Goal: Complete application form: Complete application form

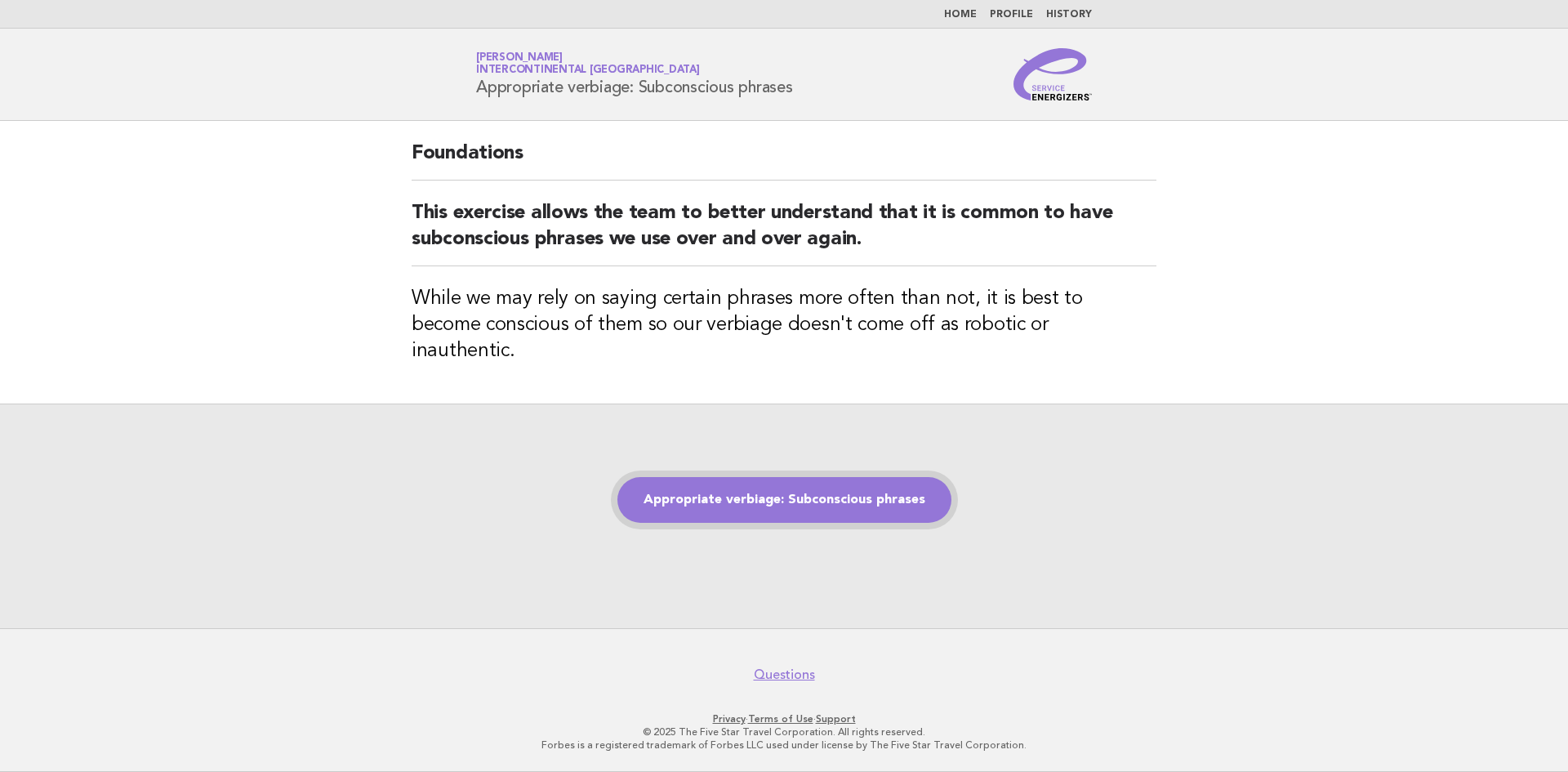
click at [734, 503] on link "Appropriate verbiage: Subconscious phrases" at bounding box center [784, 500] width 334 height 46
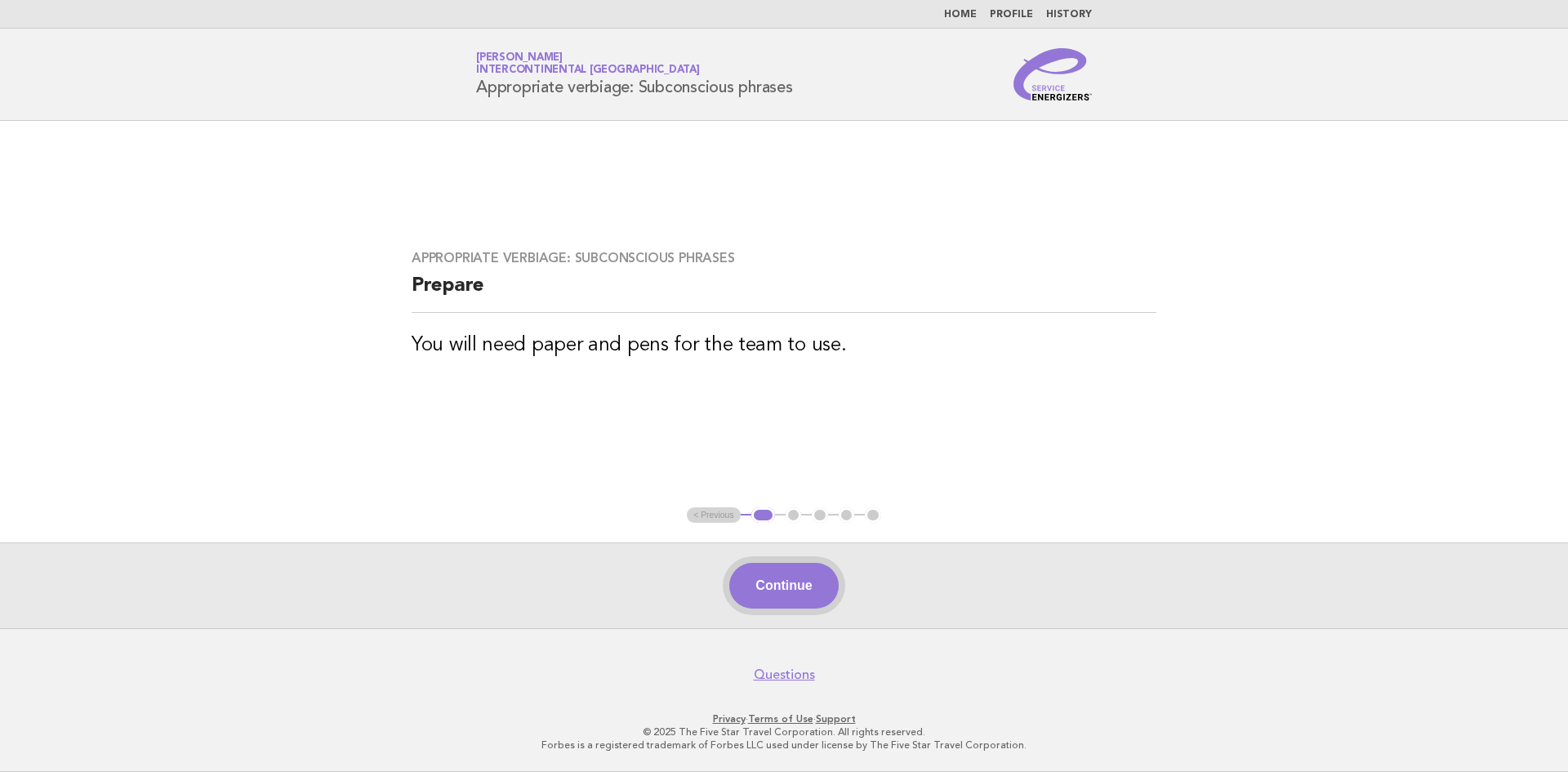
click at [764, 577] on button "Continue" at bounding box center [784, 586] width 109 height 46
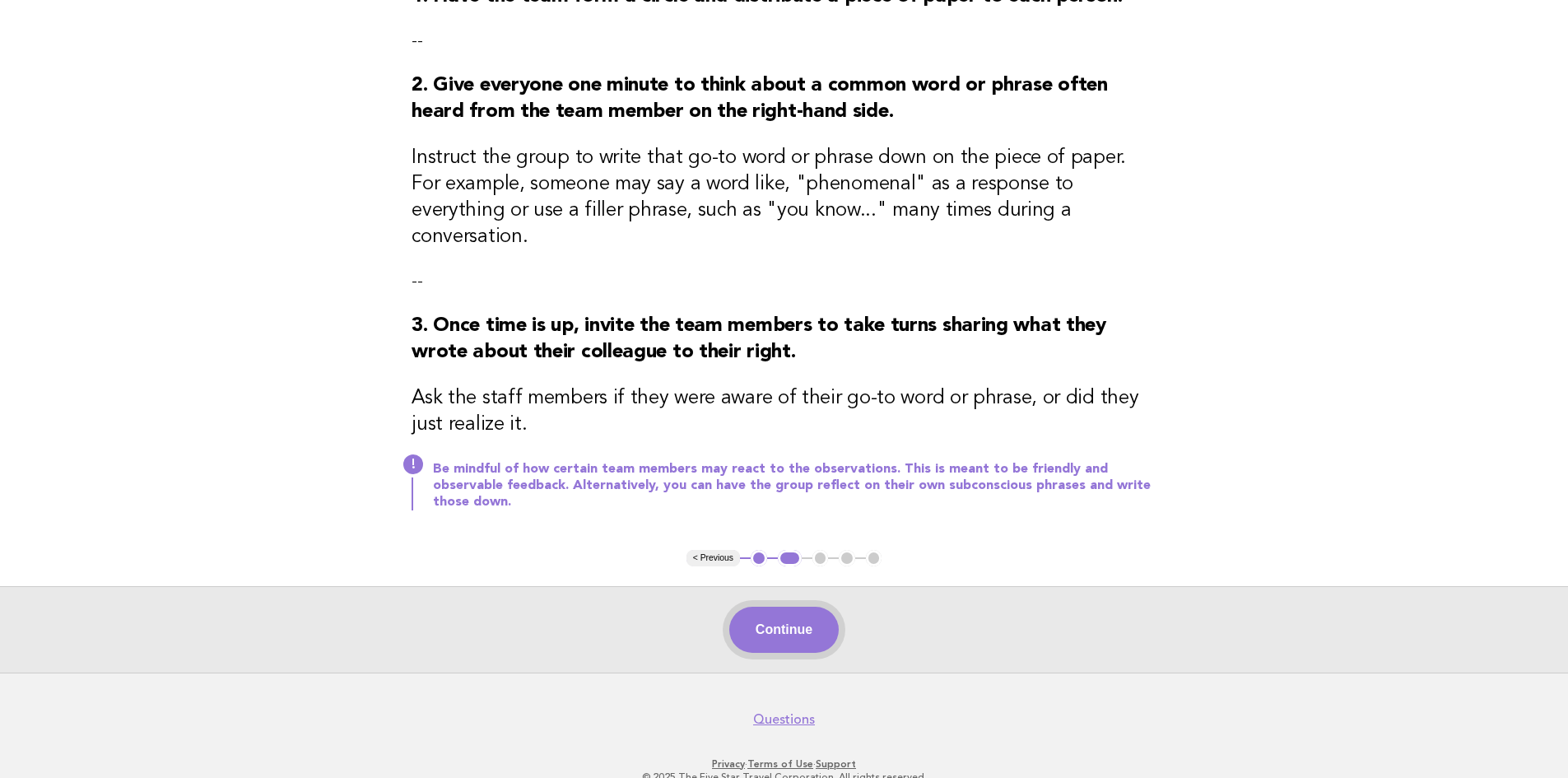
click at [836, 606] on button "Continue" at bounding box center [784, 629] width 109 height 46
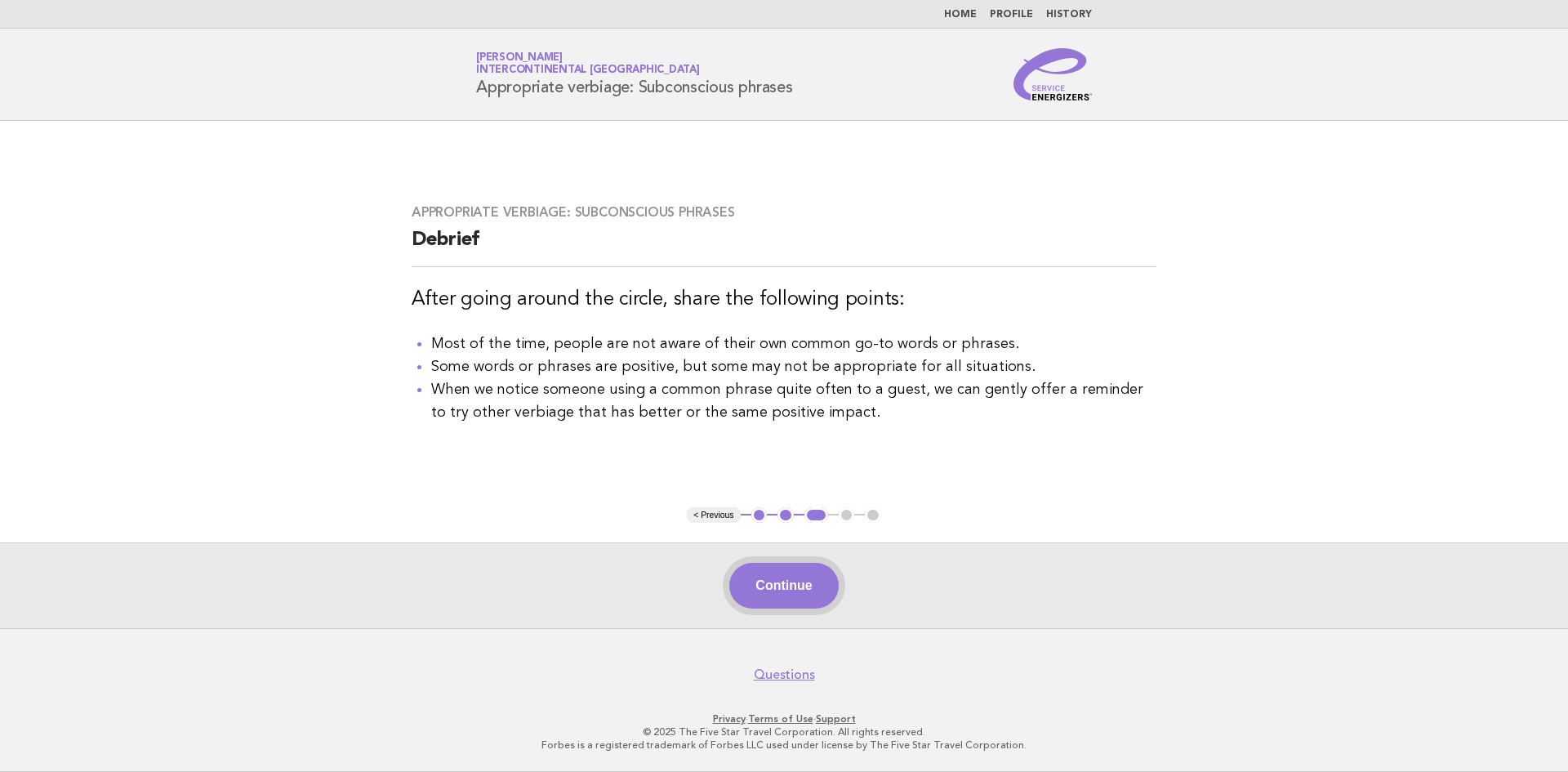
click at [790, 584] on button "Continue" at bounding box center [784, 586] width 109 height 46
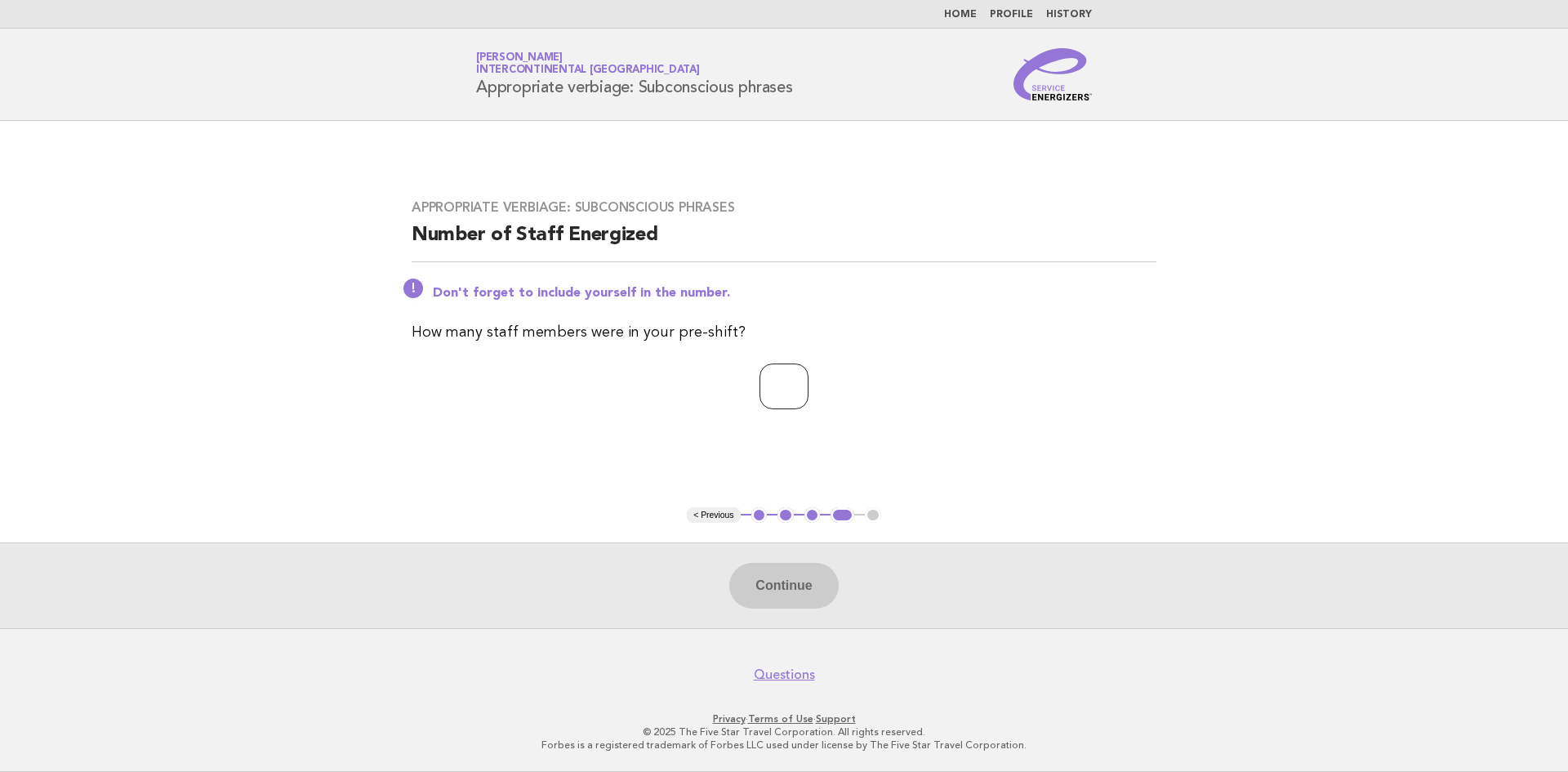
type input "*"
click at [808, 383] on input "*" at bounding box center [784, 386] width 49 height 46
click at [789, 587] on button "Continue" at bounding box center [784, 586] width 109 height 46
